Goal: Information Seeking & Learning: Learn about a topic

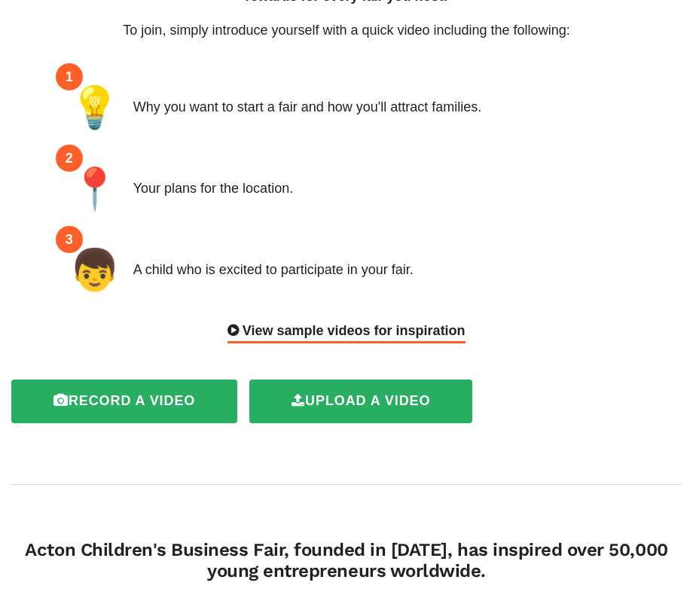
scroll to position [206, 0]
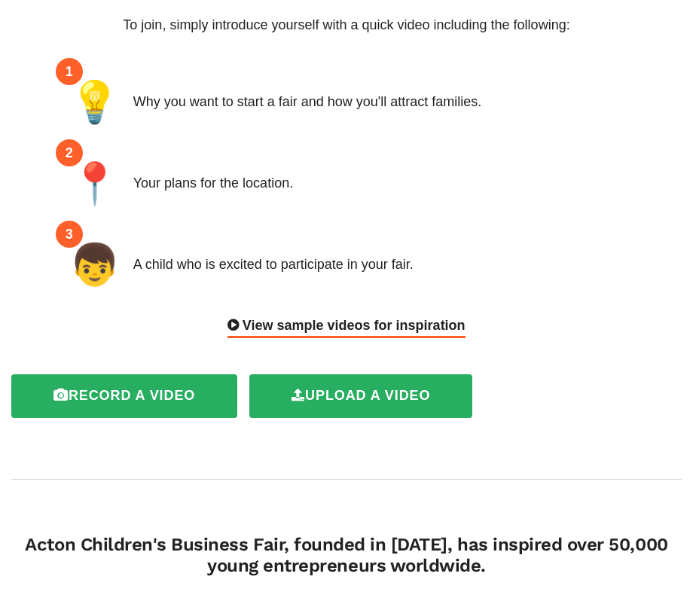
click at [236, 325] on icon at bounding box center [232, 325] width 11 height 14
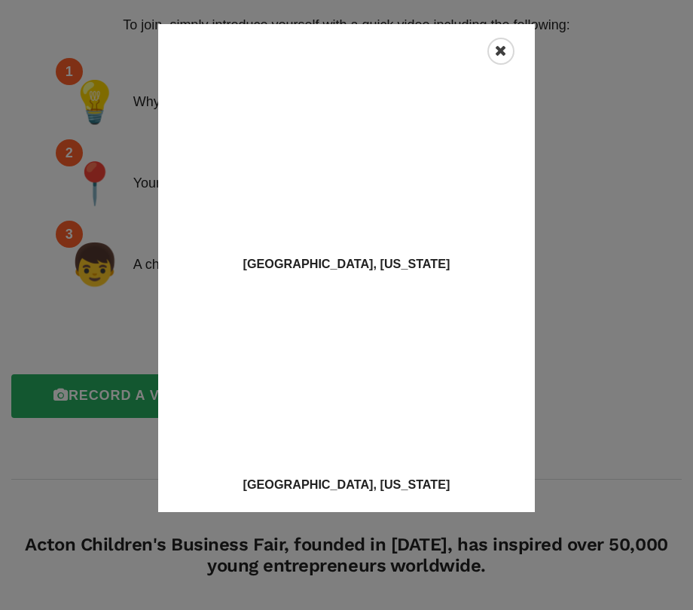
click at [502, 52] on icon "Close" at bounding box center [501, 51] width 12 height 15
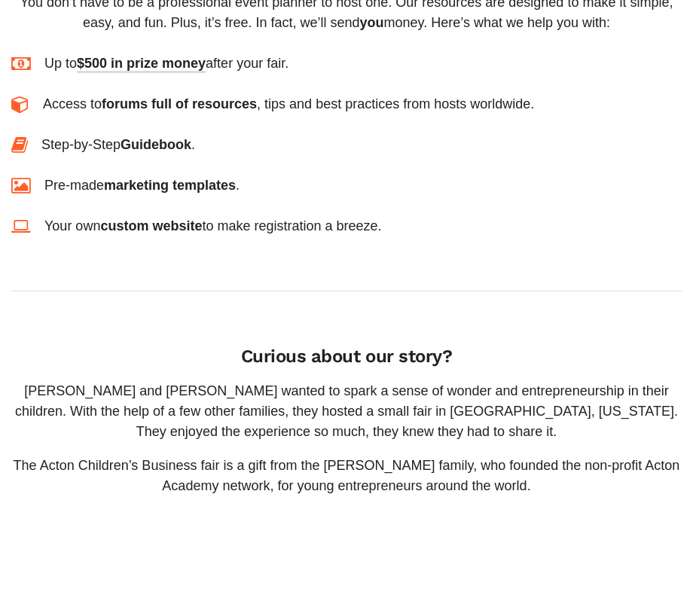
scroll to position [1758, 0]
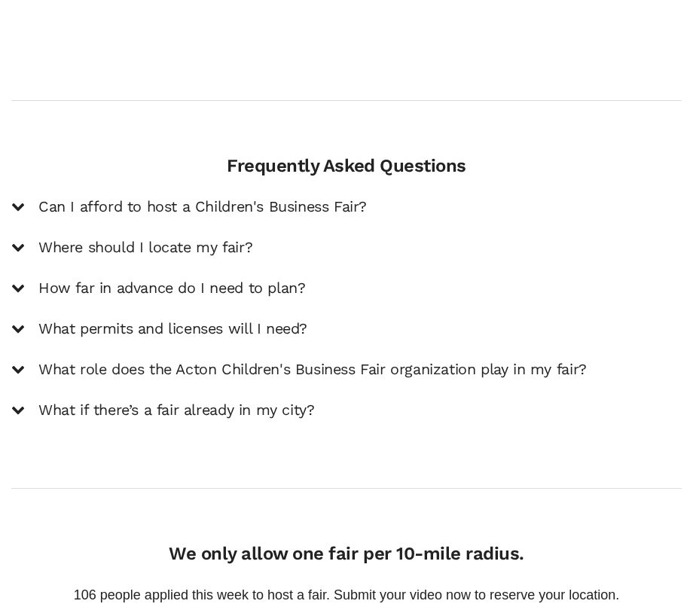
scroll to position [2606, 0]
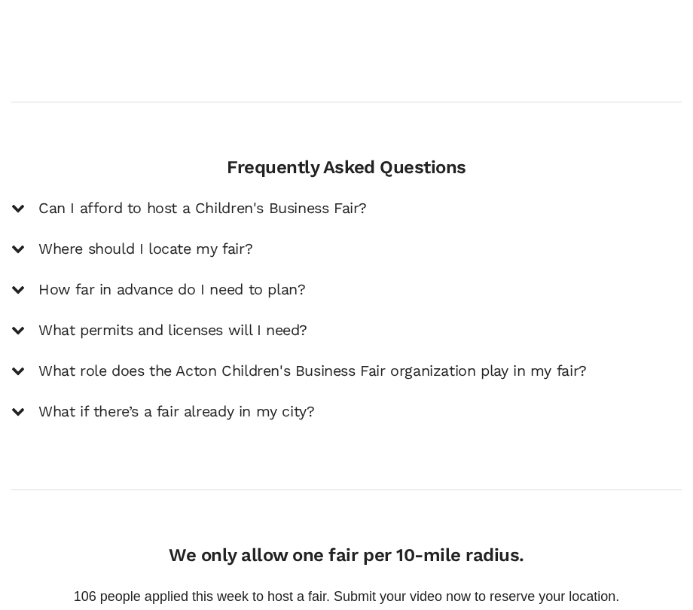
click at [157, 251] on h5 "Where should I locate my fair?" at bounding box center [145, 249] width 214 height 18
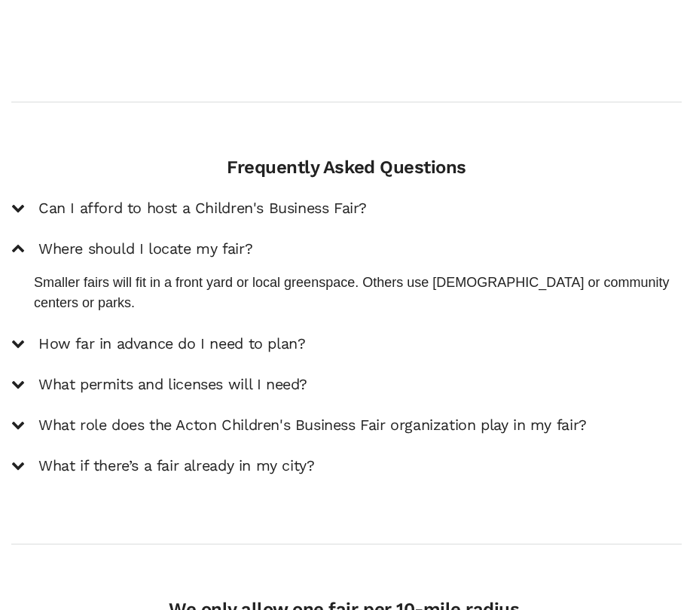
click at [163, 335] on h5 "How far in advance do I need to plan?" at bounding box center [171, 344] width 267 height 18
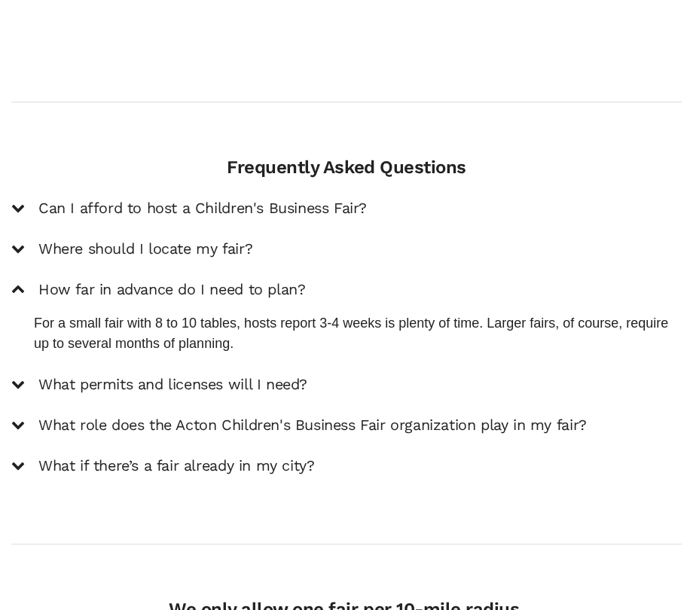
click at [154, 389] on h5 "What permits and licenses will I need?" at bounding box center [172, 385] width 269 height 18
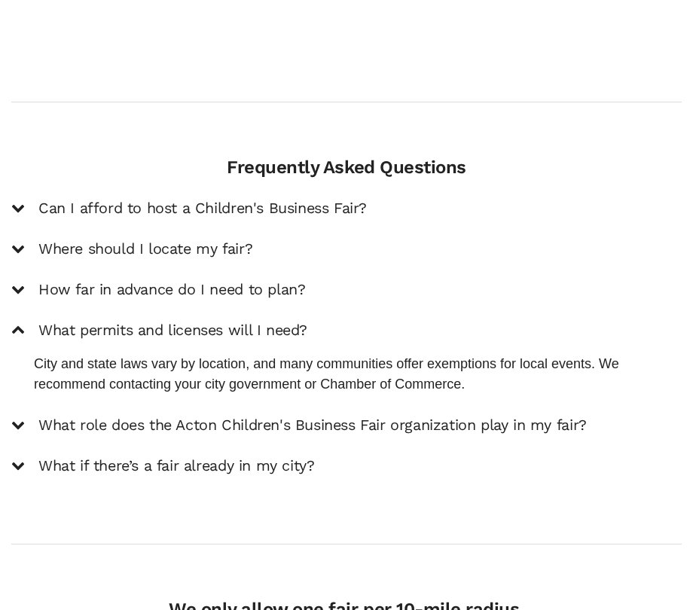
click at [243, 429] on h5 "What role does the Acton Children's Business Fair organization play in my fair?" at bounding box center [312, 425] width 548 height 18
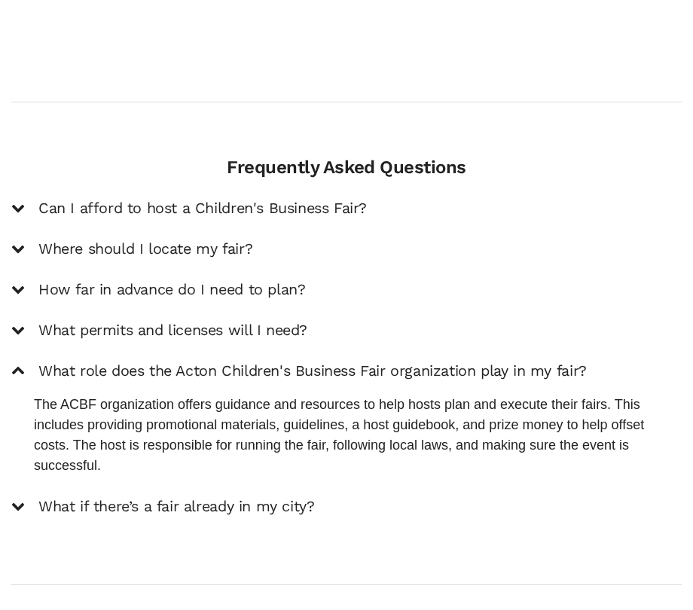
click at [78, 505] on h5 "What if there’s a fair already in my city?" at bounding box center [176, 507] width 276 height 18
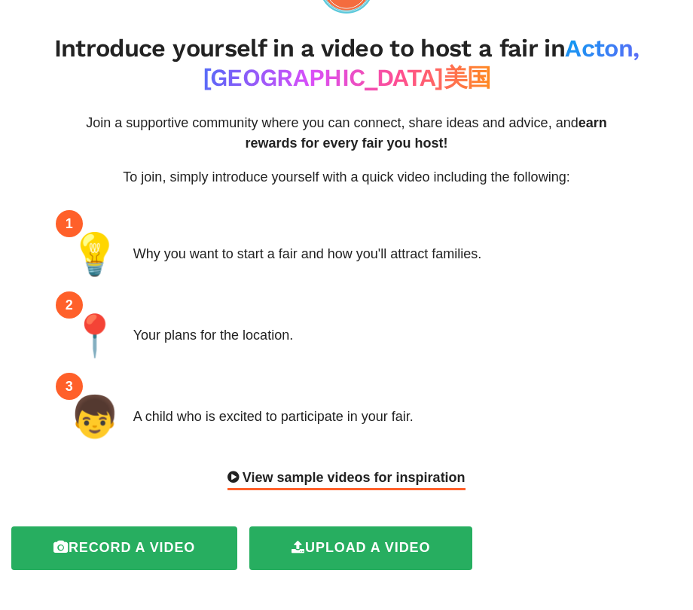
scroll to position [57, 0]
